Goal: Check status

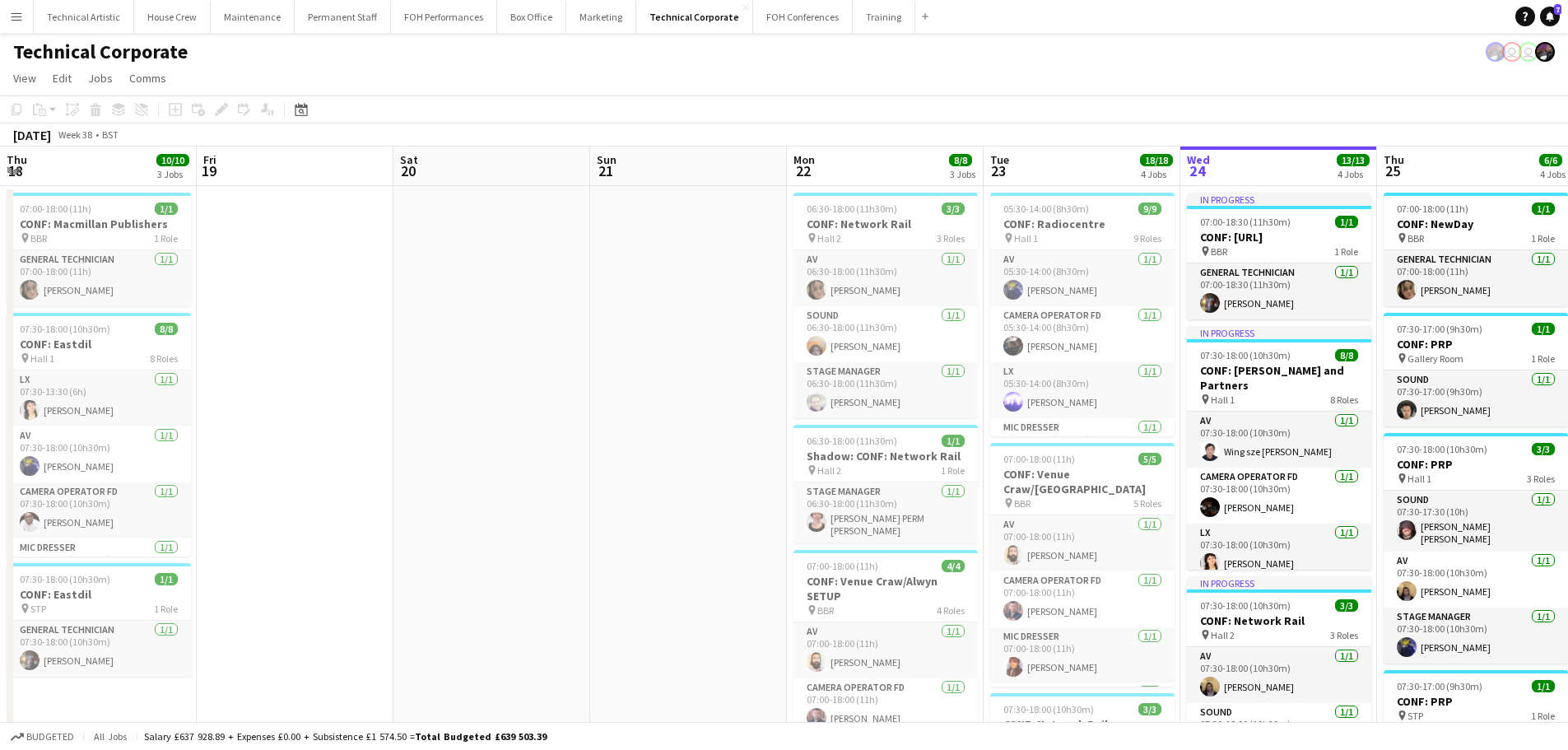
scroll to position [0, 566]
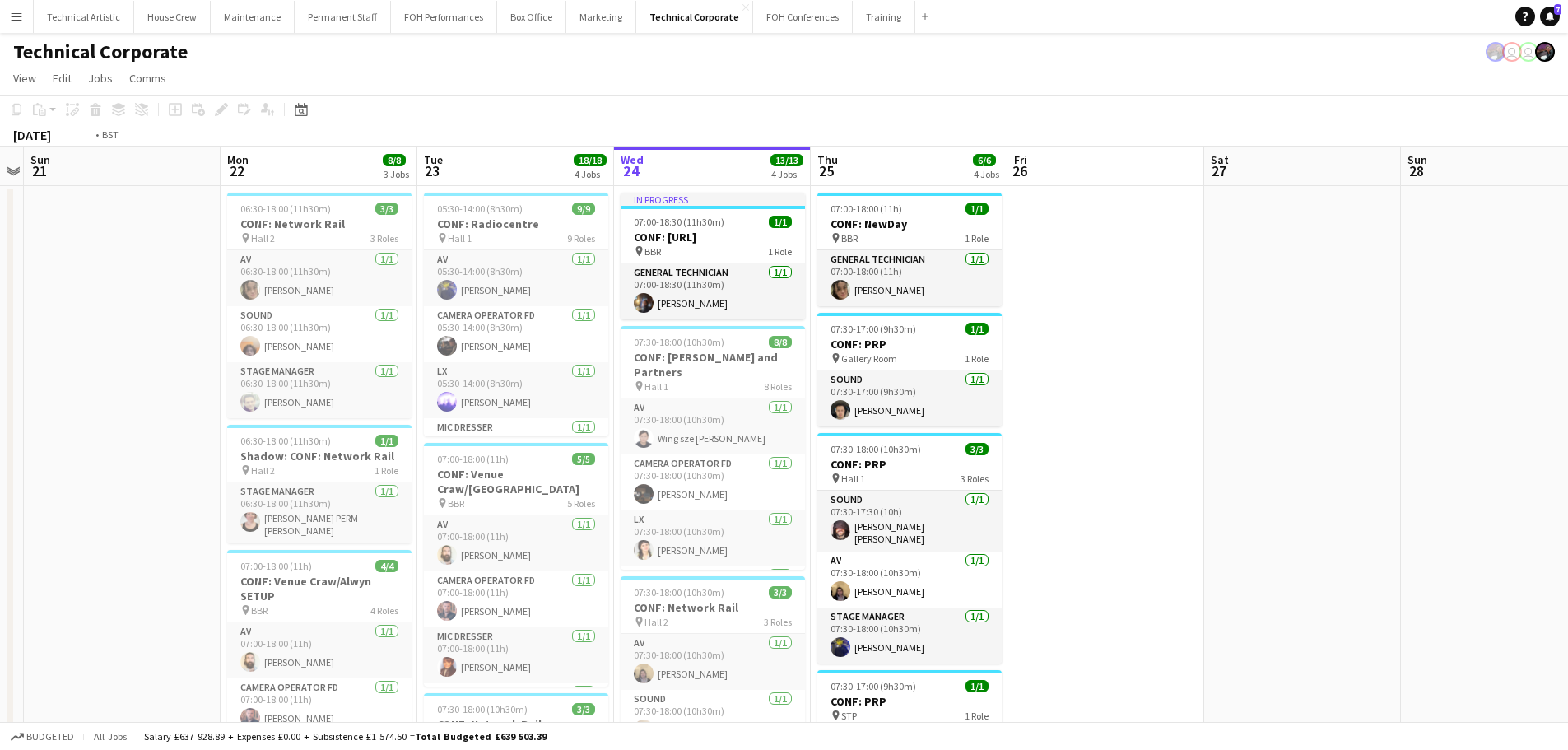
drag, startPoint x: 1338, startPoint y: 396, endPoint x: 72, endPoint y: 296, distance: 1269.9
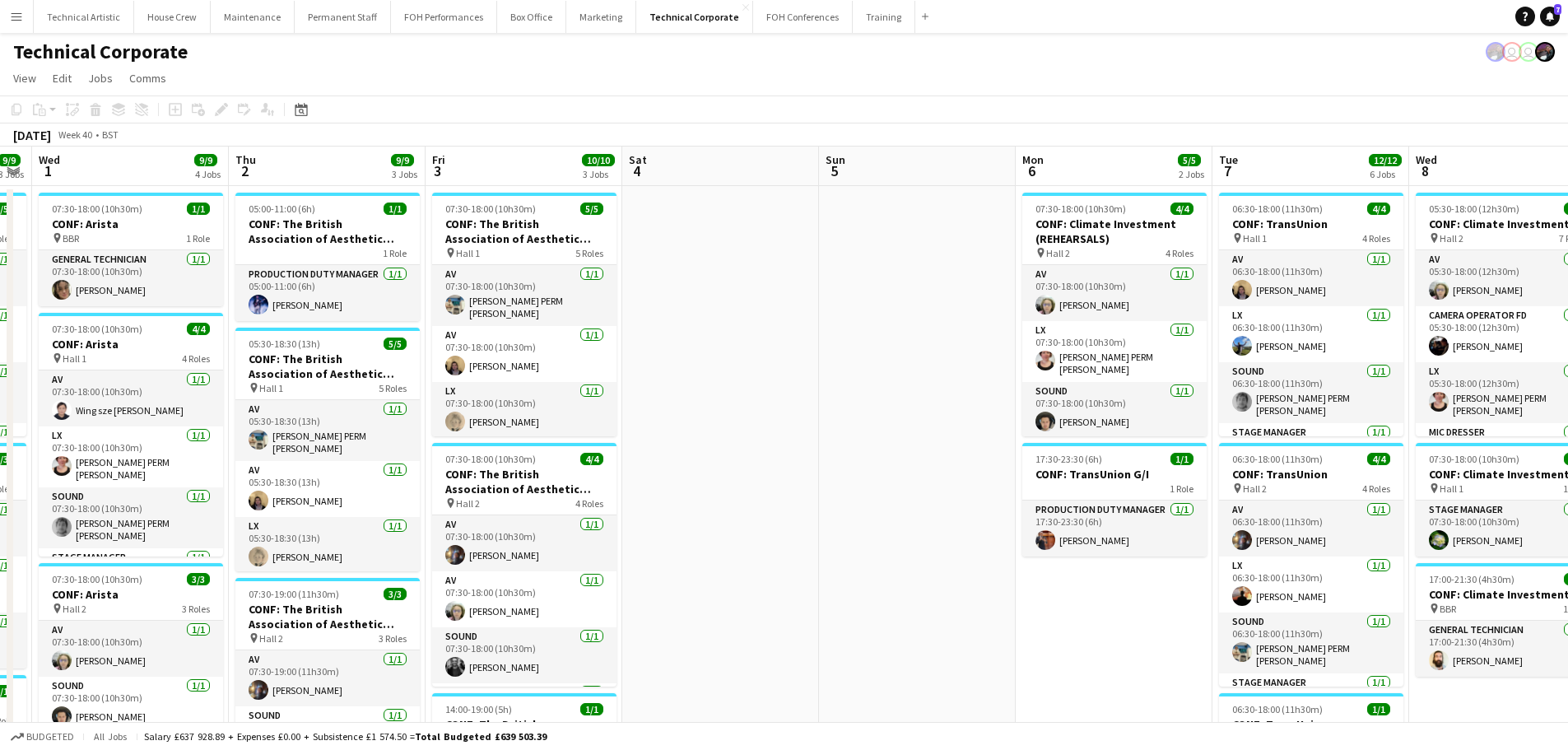
drag, startPoint x: 434, startPoint y: 272, endPoint x: 133, endPoint y: 225, distance: 304.6
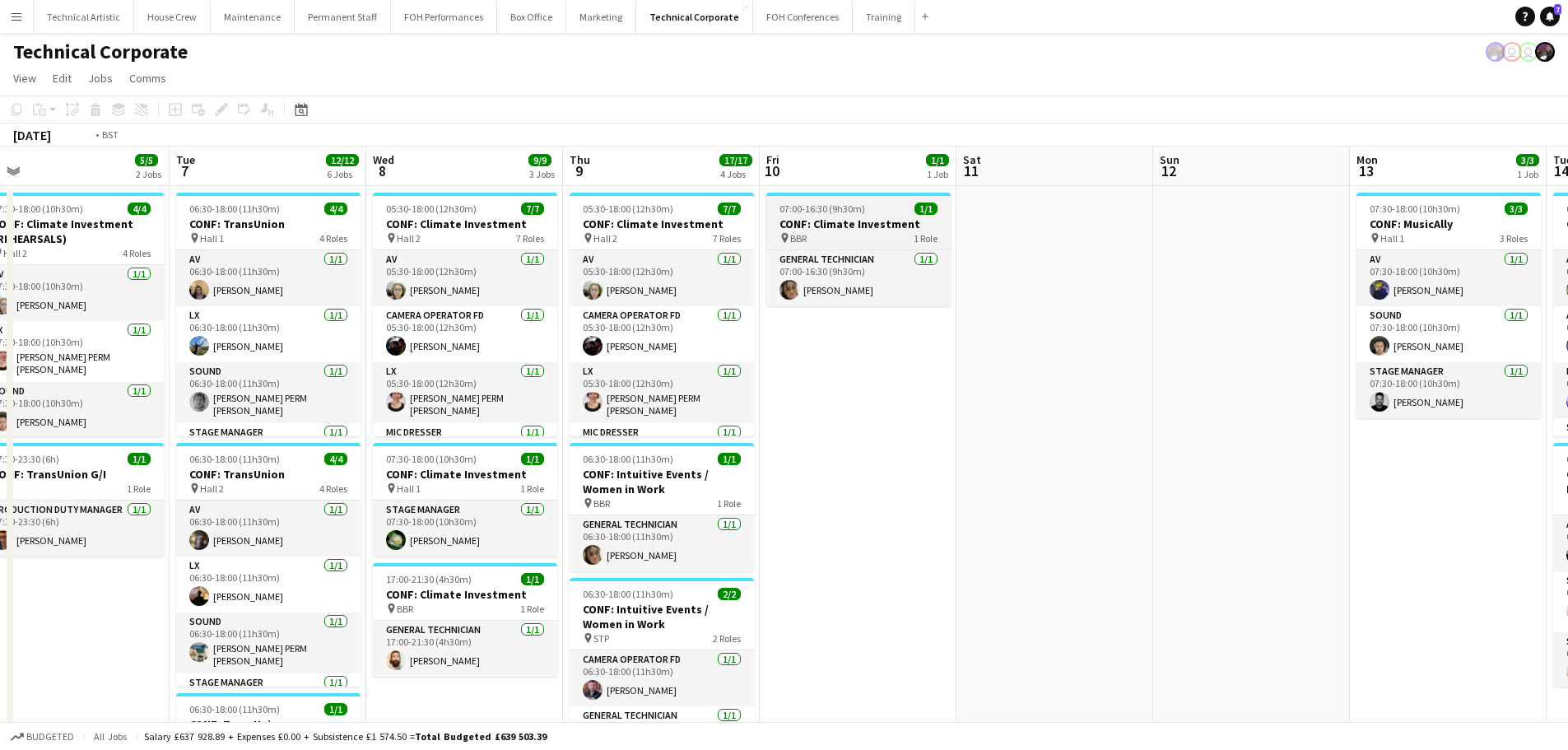
drag, startPoint x: 317, startPoint y: 229, endPoint x: 87, endPoint y: 197, distance: 232.2
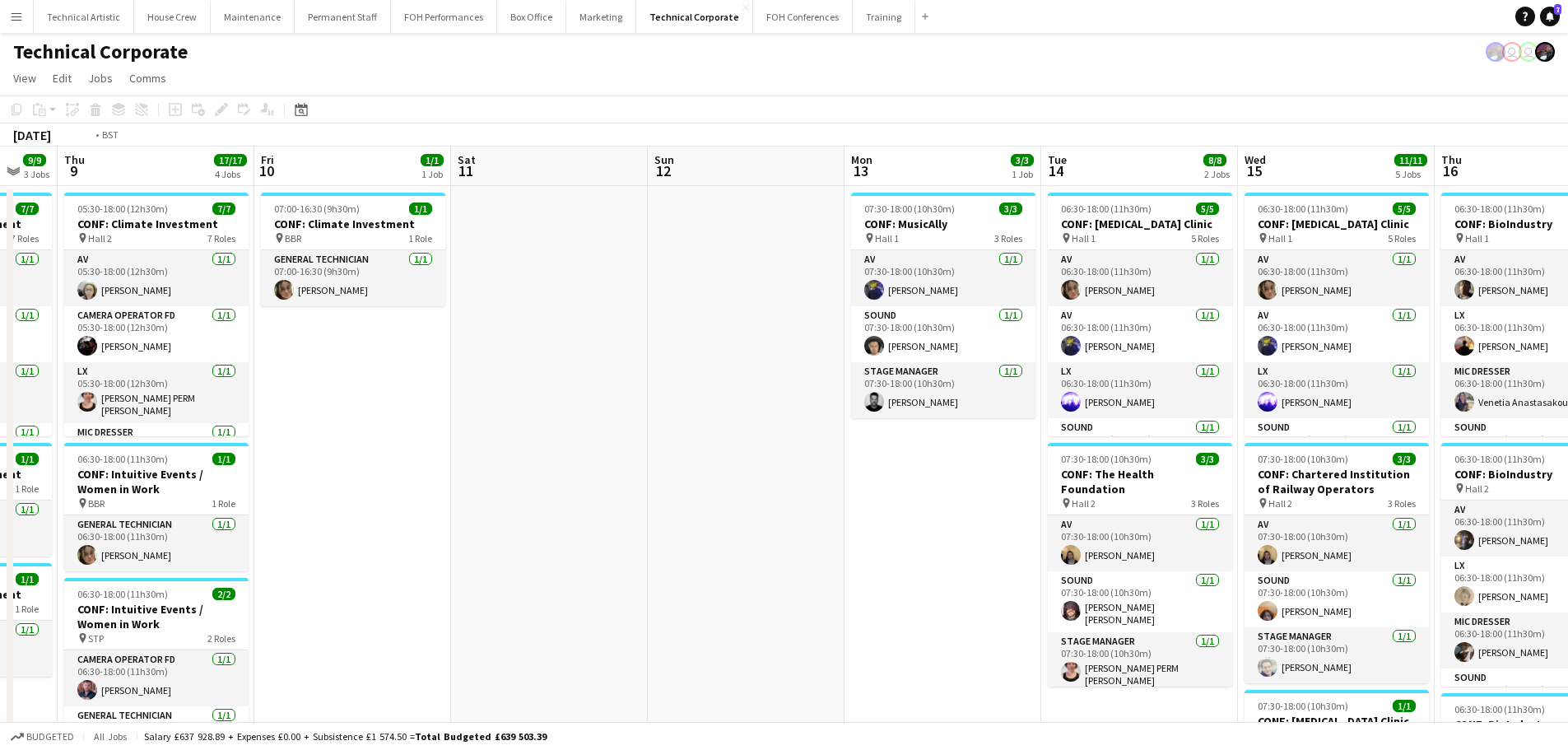
scroll to position [0, 521]
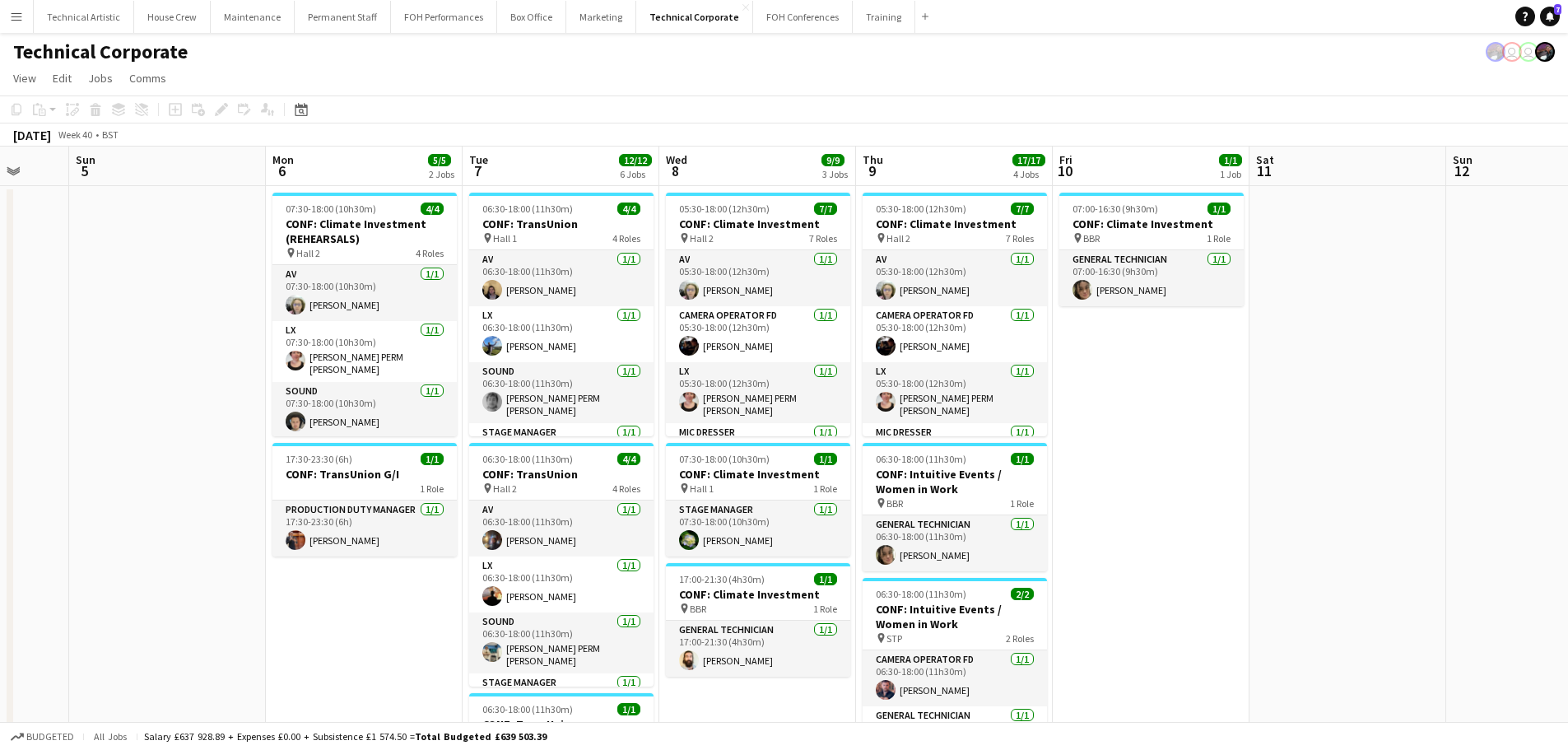
drag, startPoint x: 382, startPoint y: 299, endPoint x: 1462, endPoint y: 319, distance: 1080.2
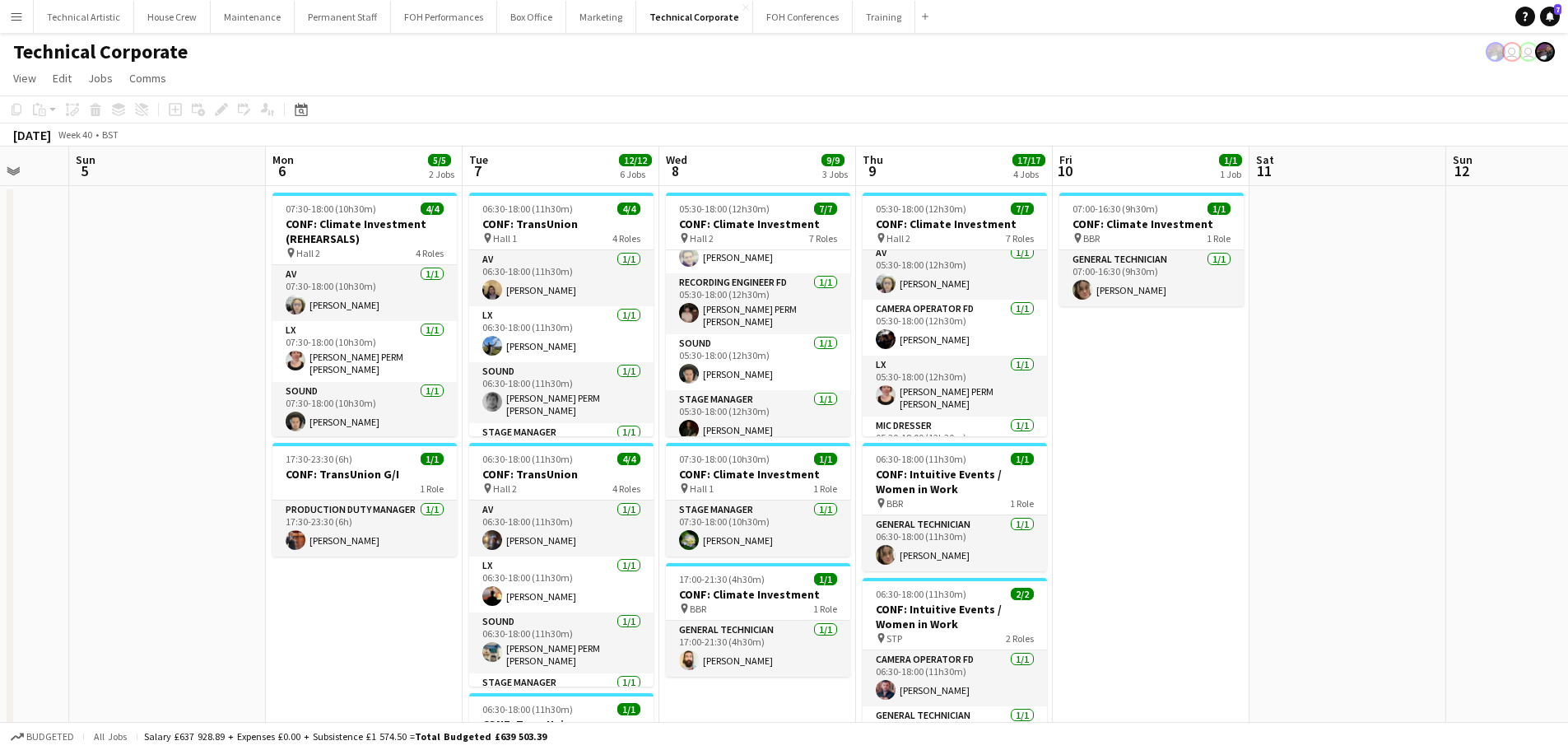
scroll to position [0, 0]
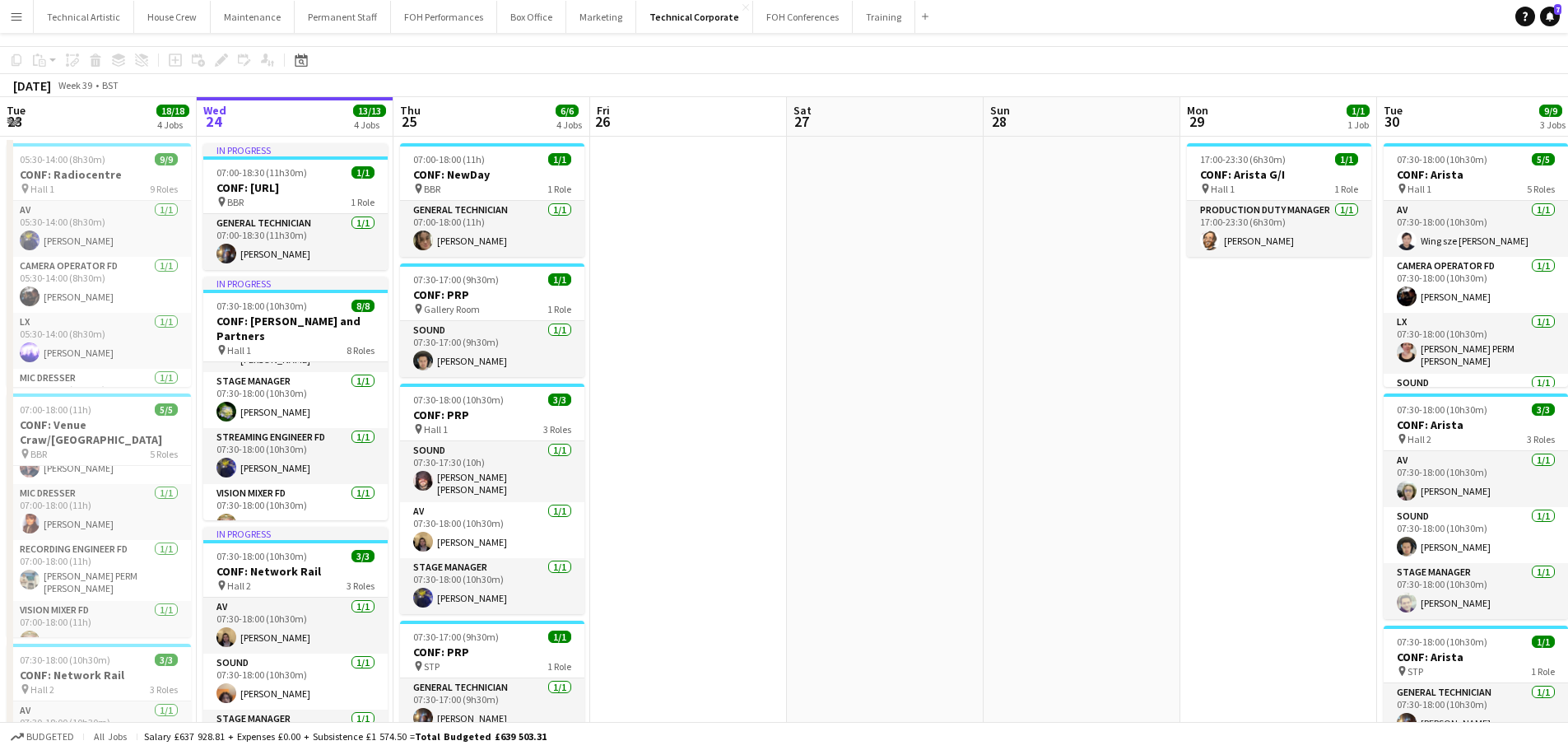
scroll to position [329, 0]
